Goal: Task Accomplishment & Management: Use online tool/utility

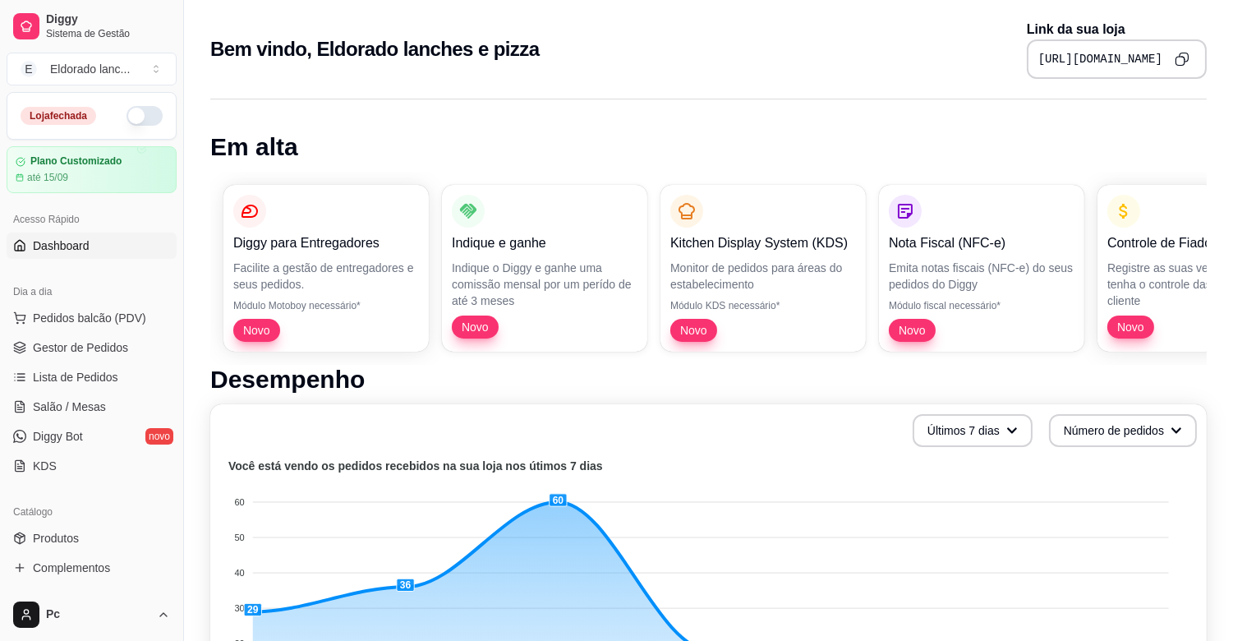
click at [133, 118] on button "button" at bounding box center [145, 116] width 36 height 20
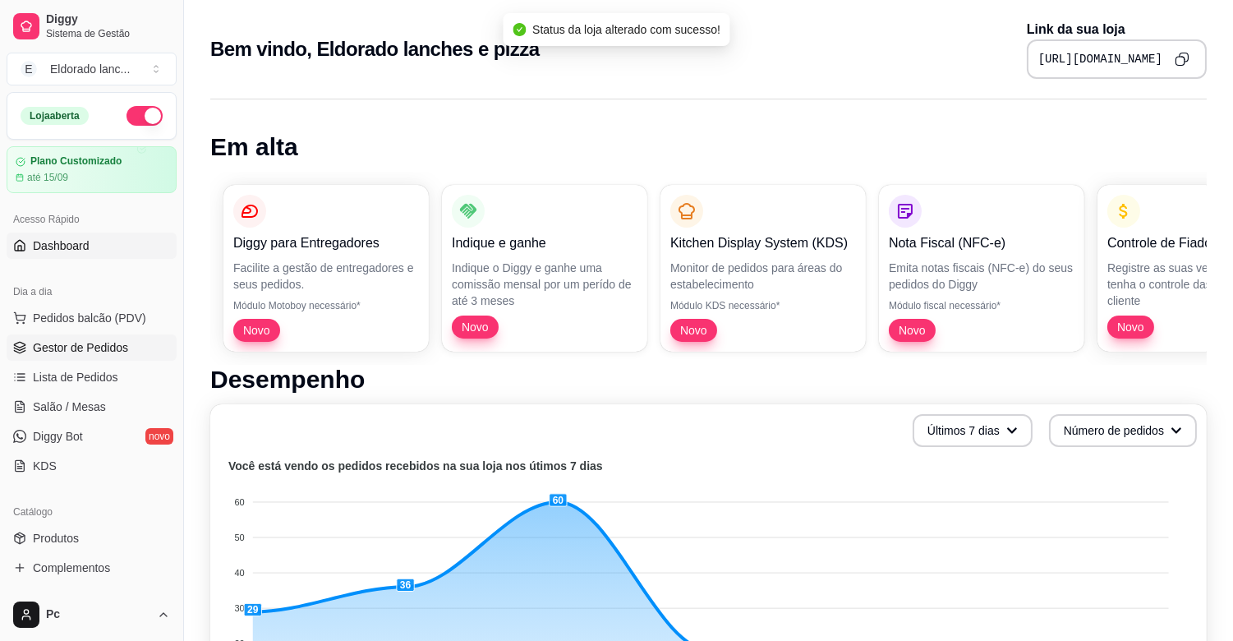
click at [117, 349] on span "Gestor de Pedidos" at bounding box center [80, 347] width 95 height 16
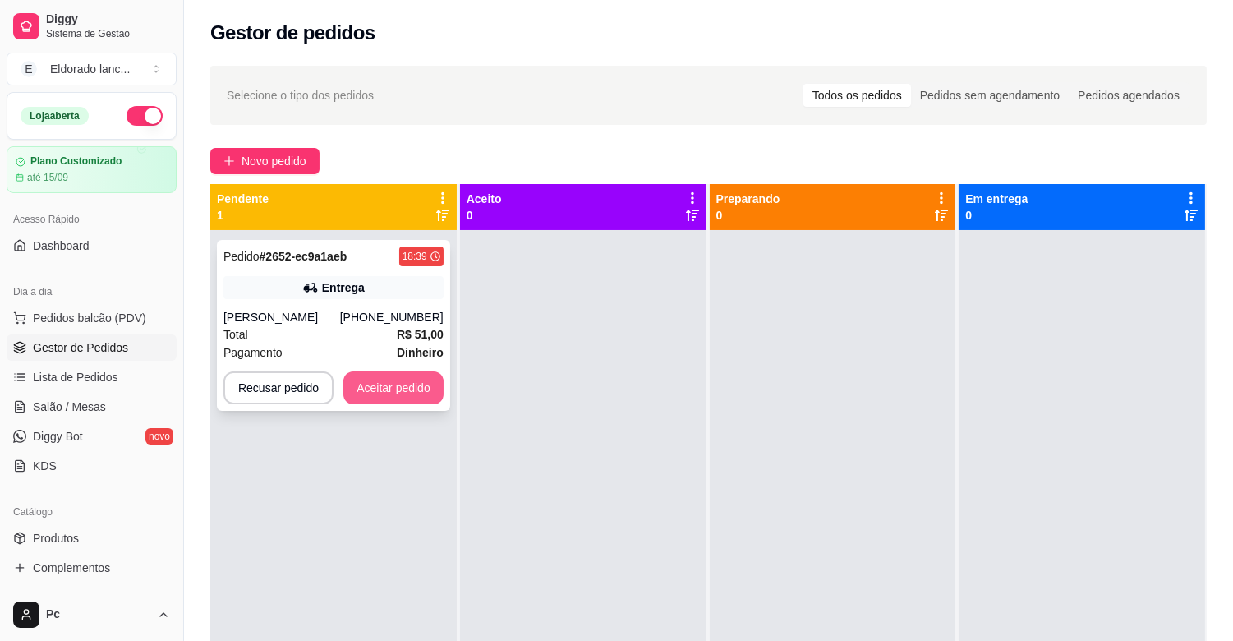
click at [380, 379] on button "Aceitar pedido" at bounding box center [393, 387] width 100 height 33
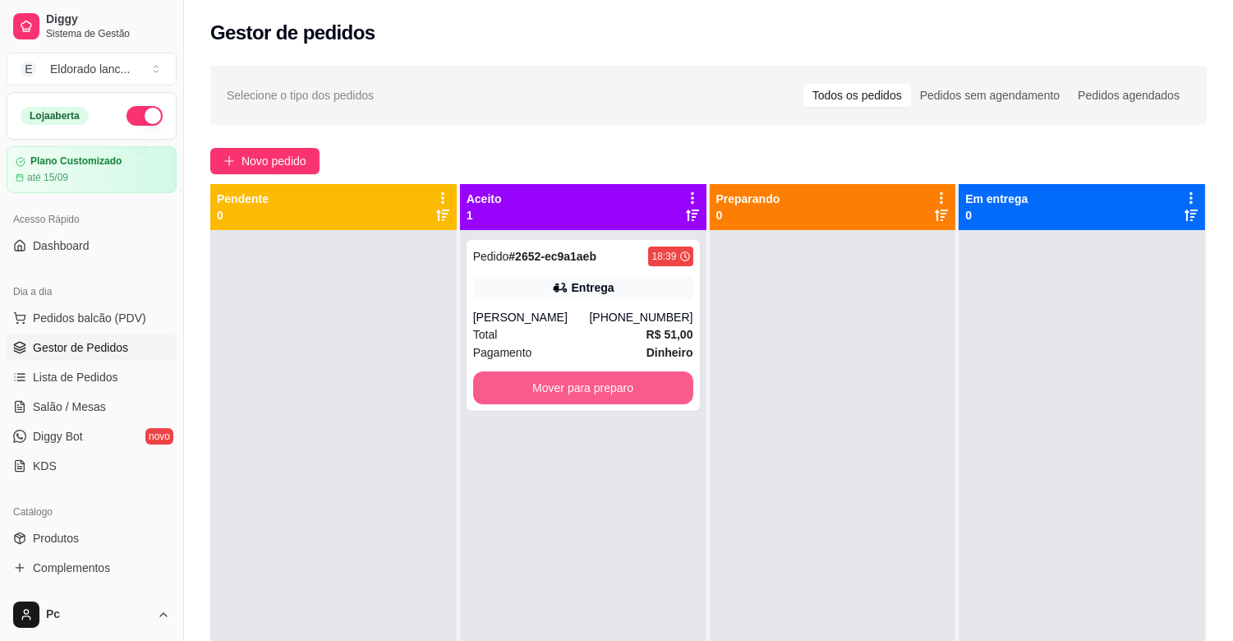
click at [536, 380] on button "Mover para preparo" at bounding box center [583, 387] width 220 height 33
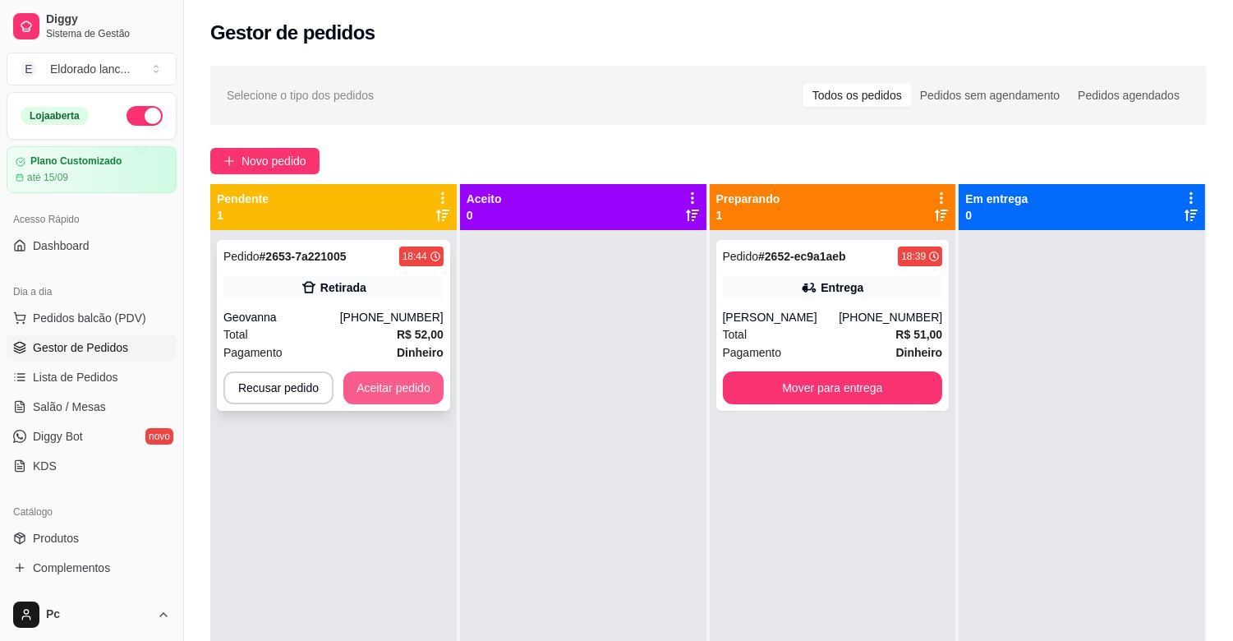
click at [386, 393] on button "Aceitar pedido" at bounding box center [393, 387] width 100 height 33
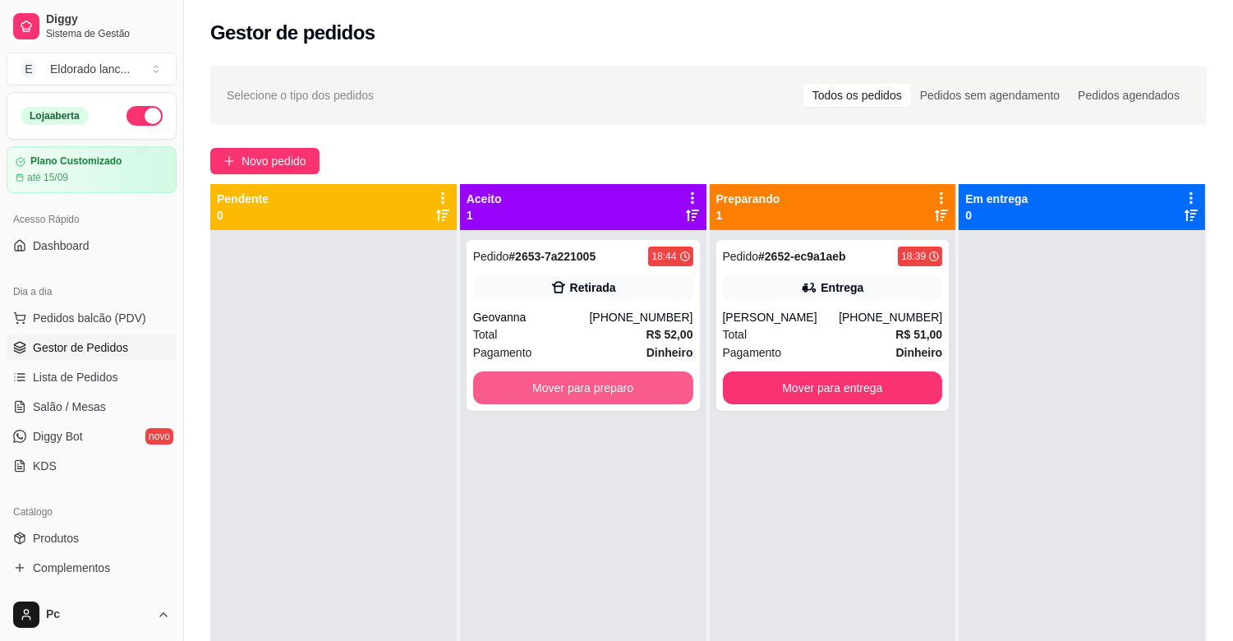
click at [514, 389] on button "Mover para preparo" at bounding box center [583, 387] width 220 height 33
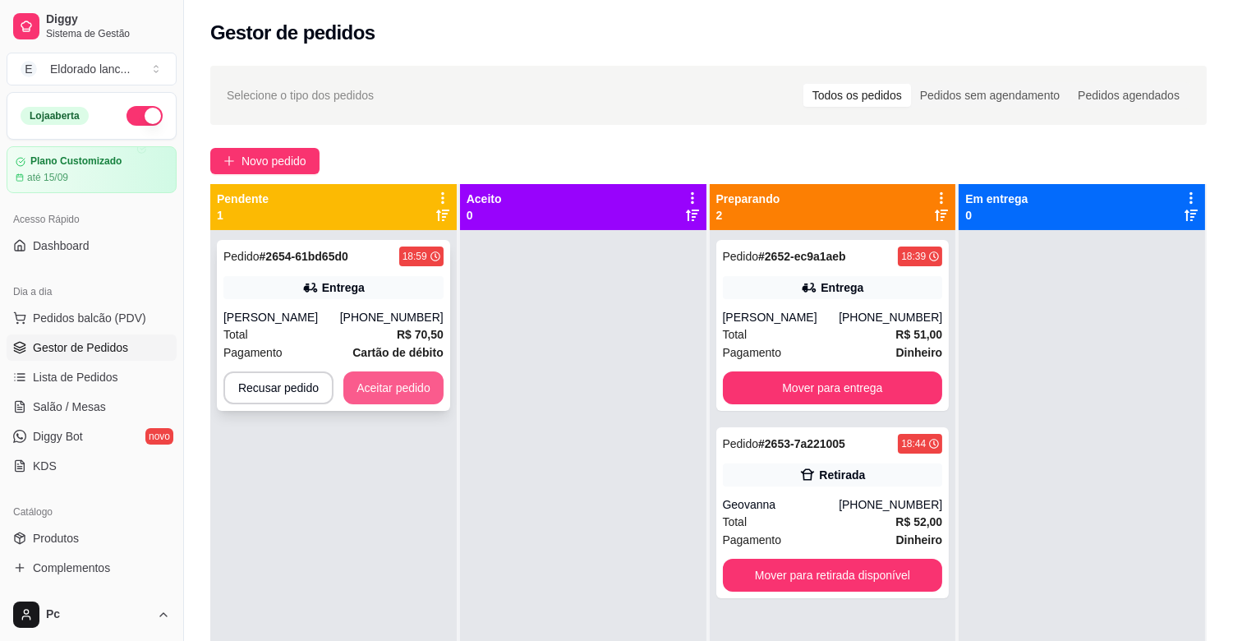
click at [419, 386] on button "Aceitar pedido" at bounding box center [393, 387] width 100 height 33
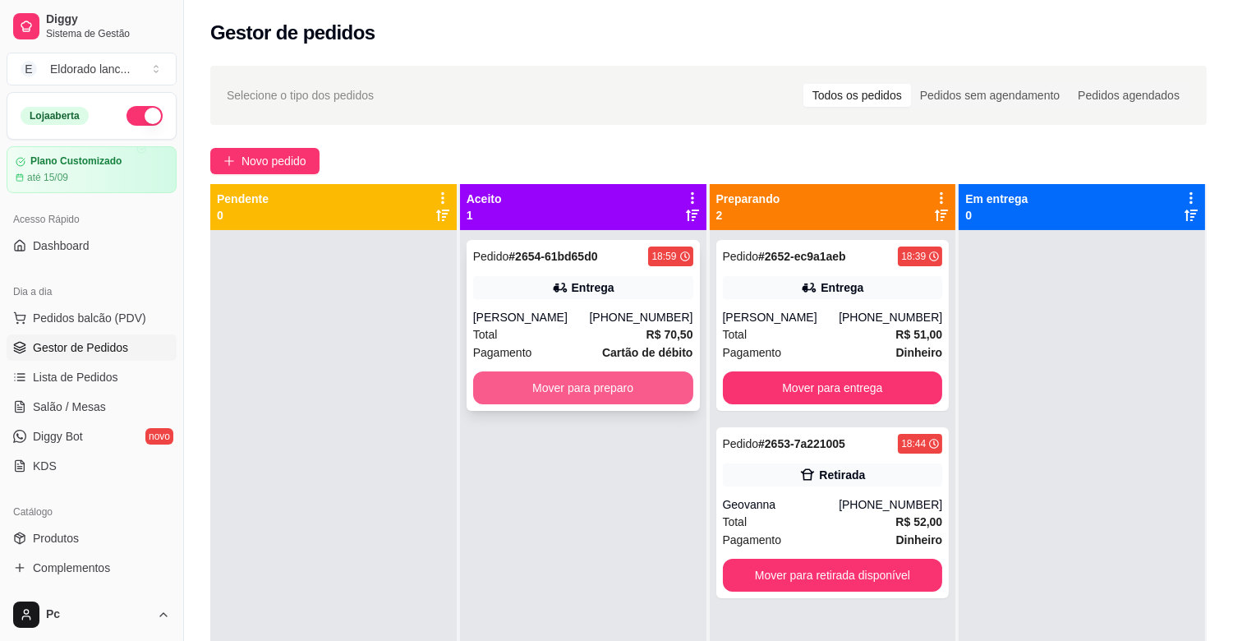
click at [633, 397] on button "Mover para preparo" at bounding box center [583, 387] width 220 height 33
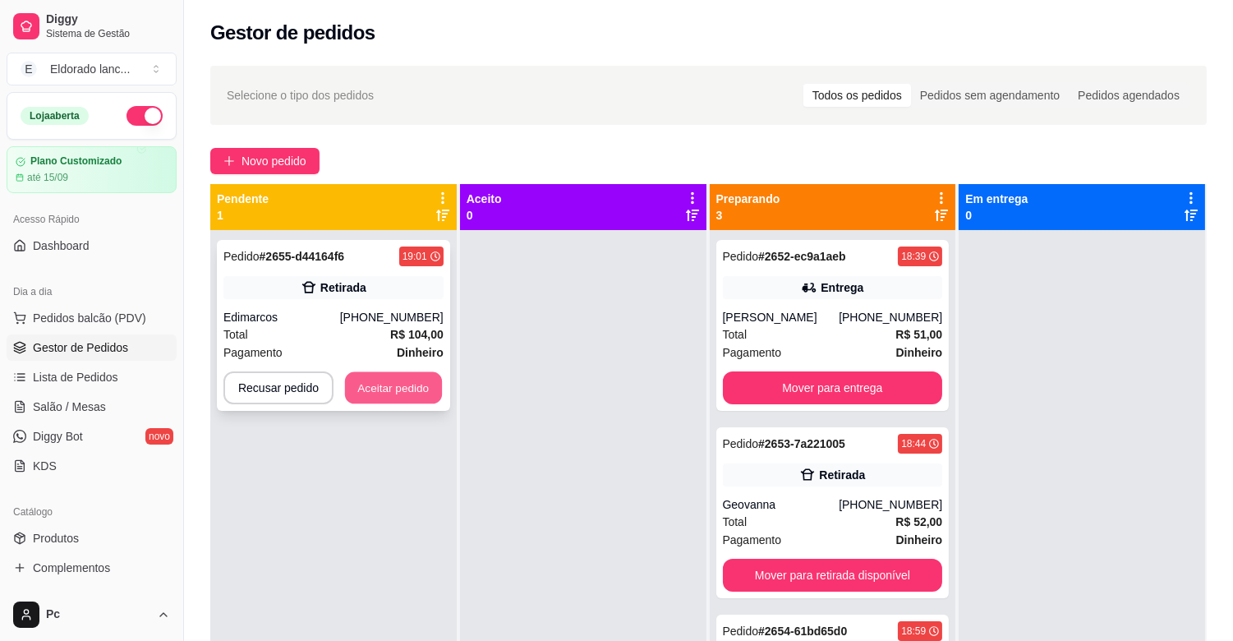
click at [362, 380] on button "Aceitar pedido" at bounding box center [393, 388] width 97 height 32
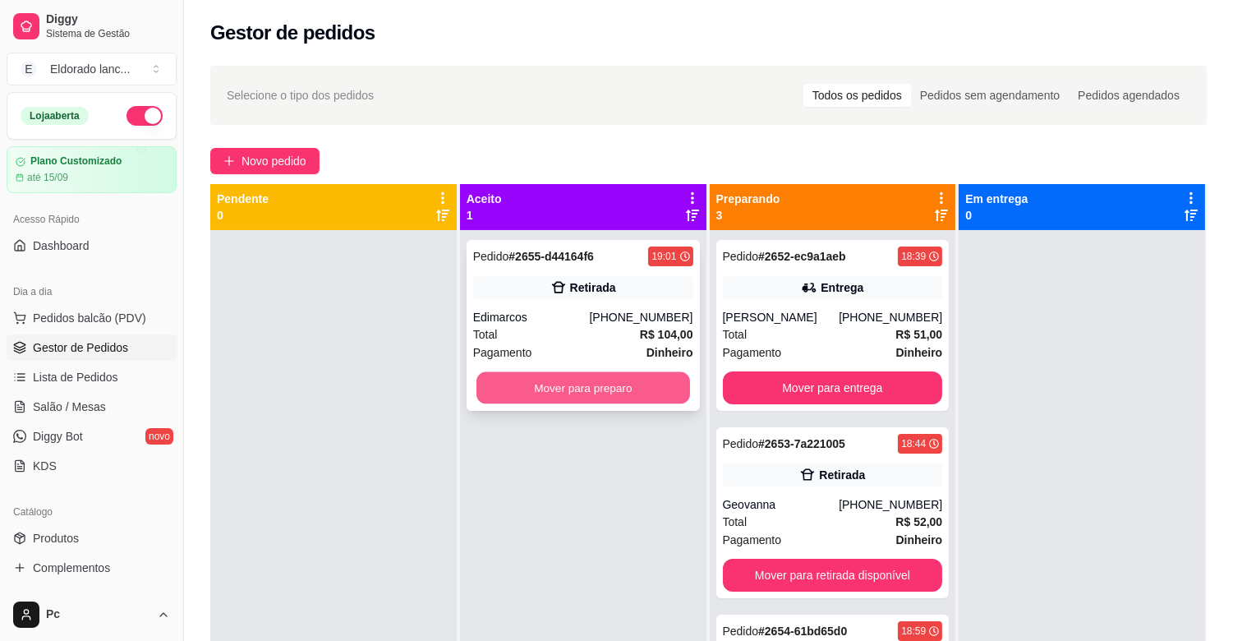
click at [600, 386] on button "Mover para preparo" at bounding box center [584, 388] width 214 height 32
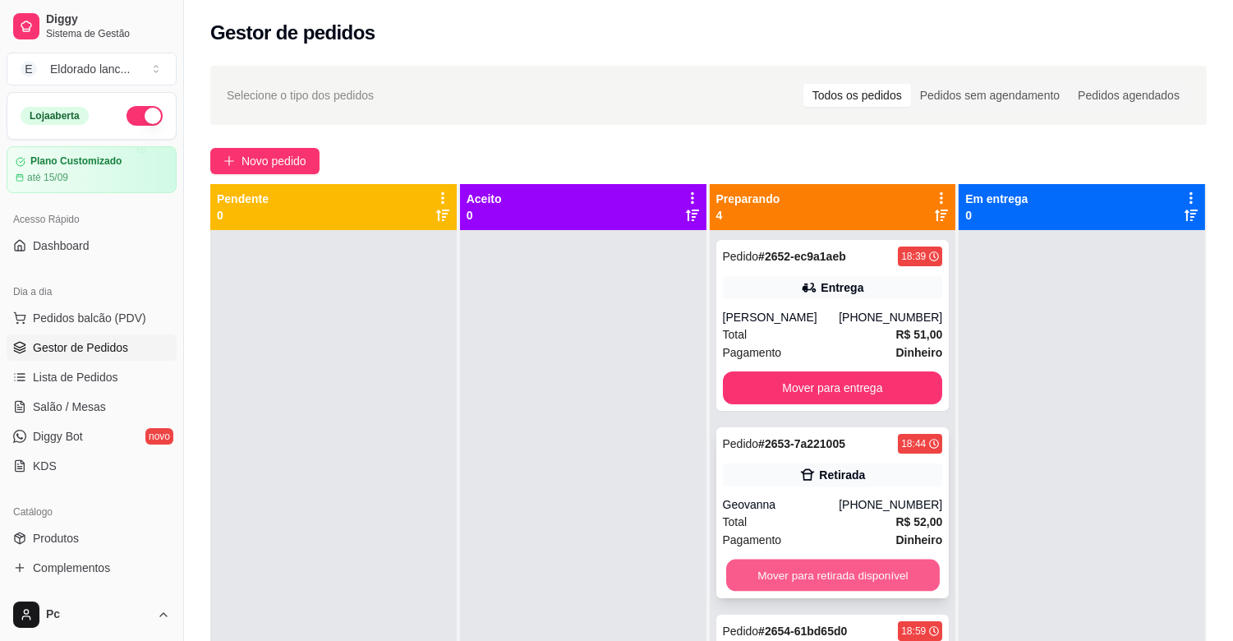
click at [871, 580] on button "Mover para retirada disponível" at bounding box center [833, 576] width 214 height 32
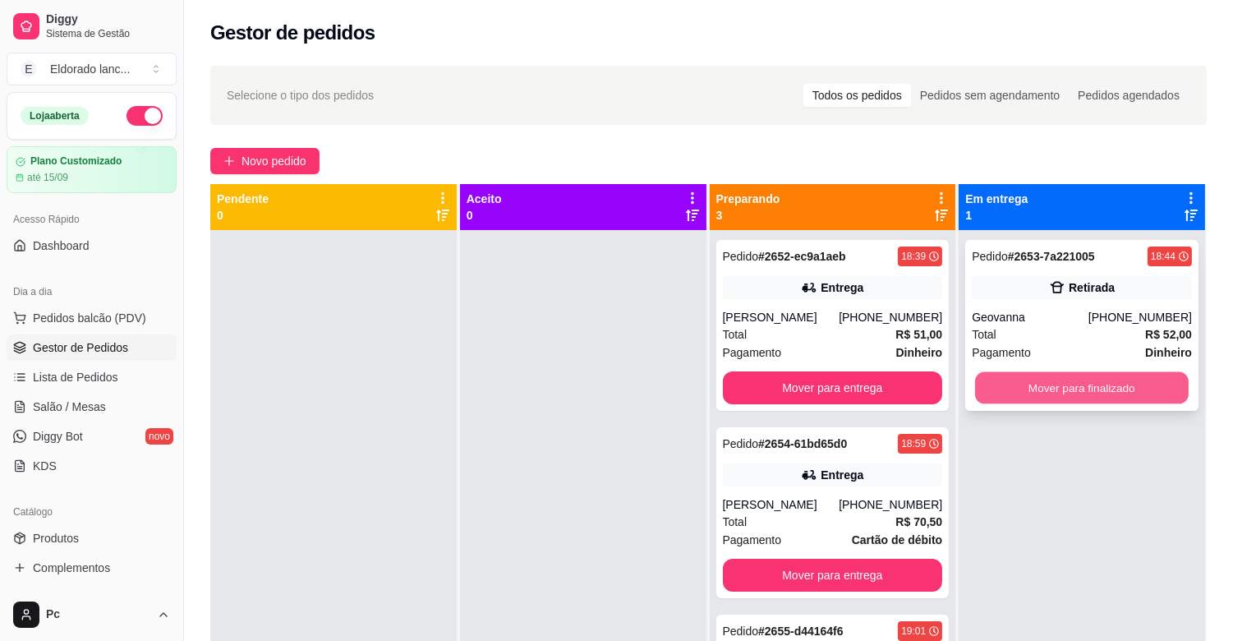
click at [1083, 391] on button "Mover para finalizado" at bounding box center [1082, 388] width 214 height 32
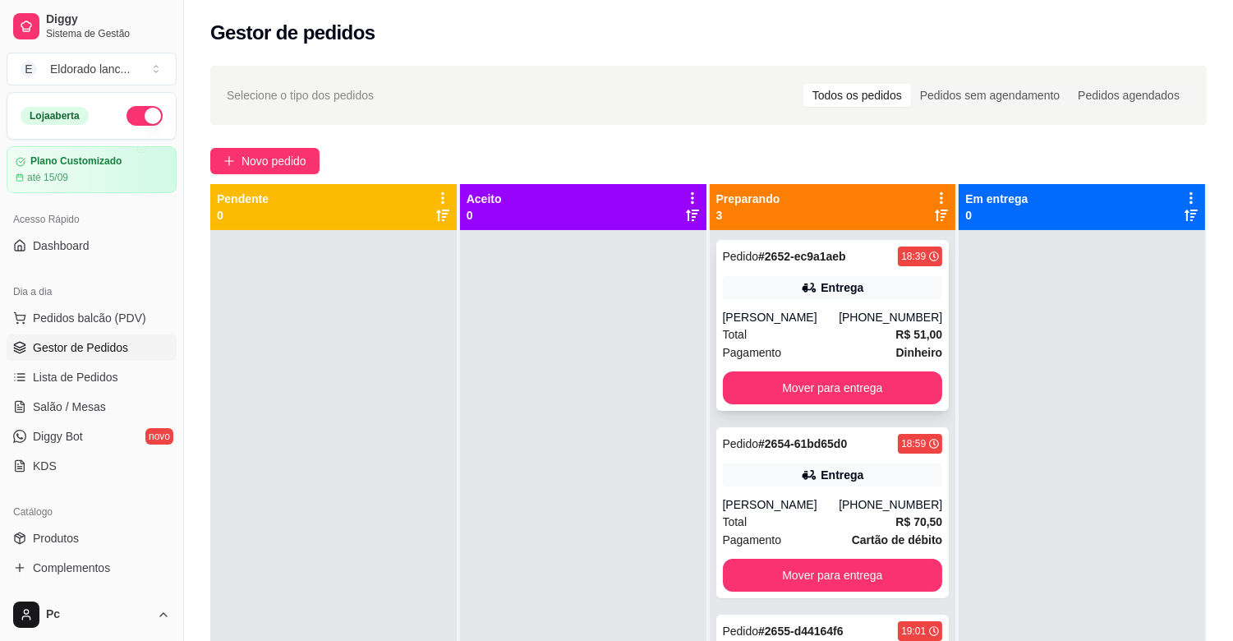
click at [873, 362] on div "Pedido # 2652-ec9a1aeb 18:39 Entrega [PERSON_NAME] [PHONE_NUMBER] Total R$ 51,0…" at bounding box center [832, 325] width 233 height 171
click at [858, 279] on div "Entrega" at bounding box center [833, 287] width 220 height 23
